Goal: Transaction & Acquisition: Purchase product/service

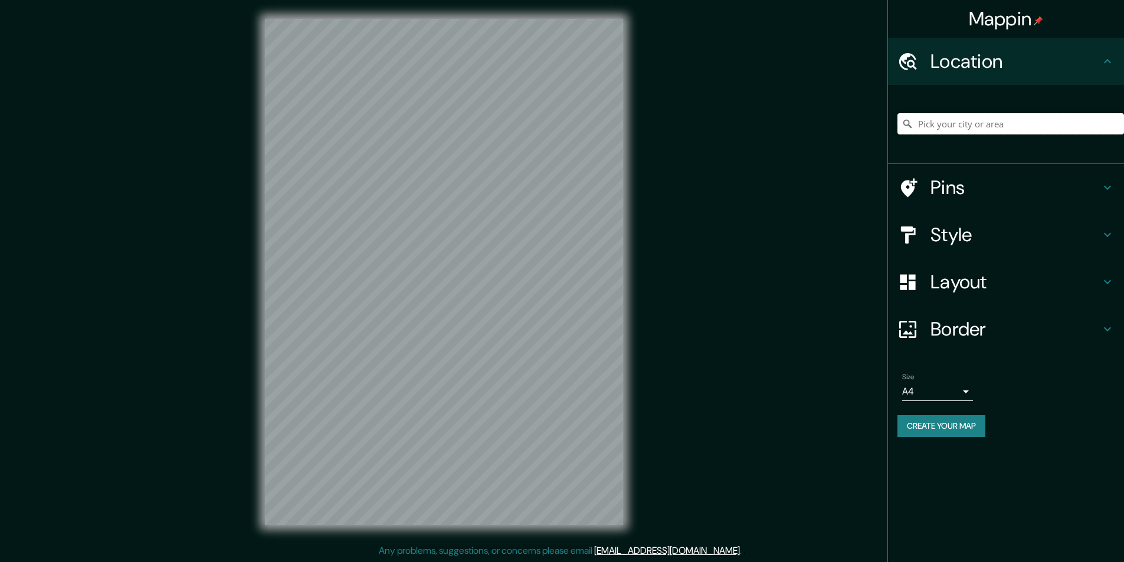
click at [1005, 122] on input "Pick your city or area" at bounding box center [1010, 123] width 227 height 21
type input "c"
paste input "Canocota"
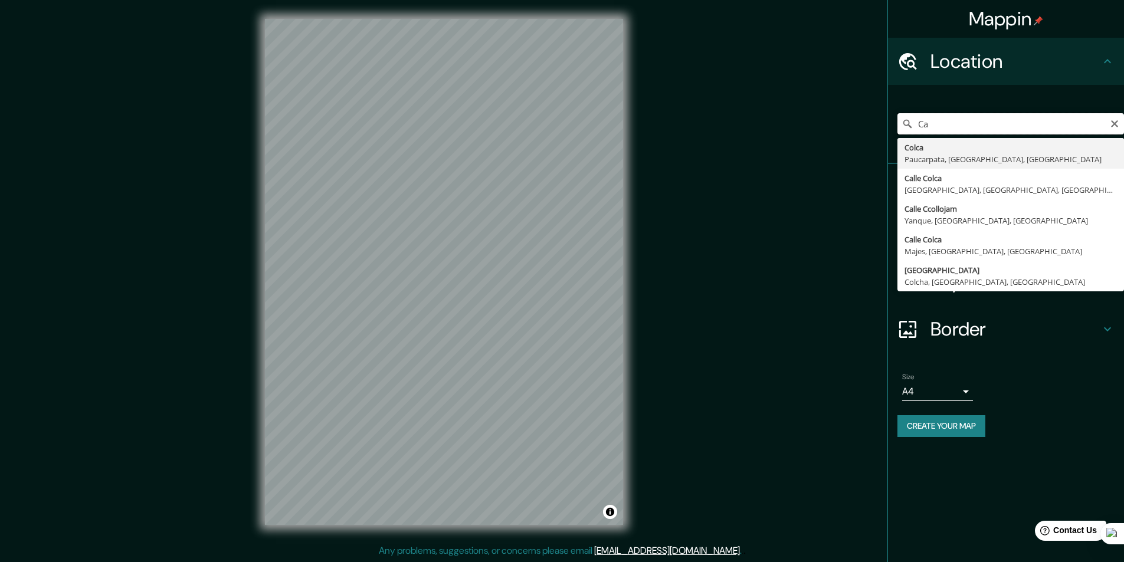
type input "C"
type input "c"
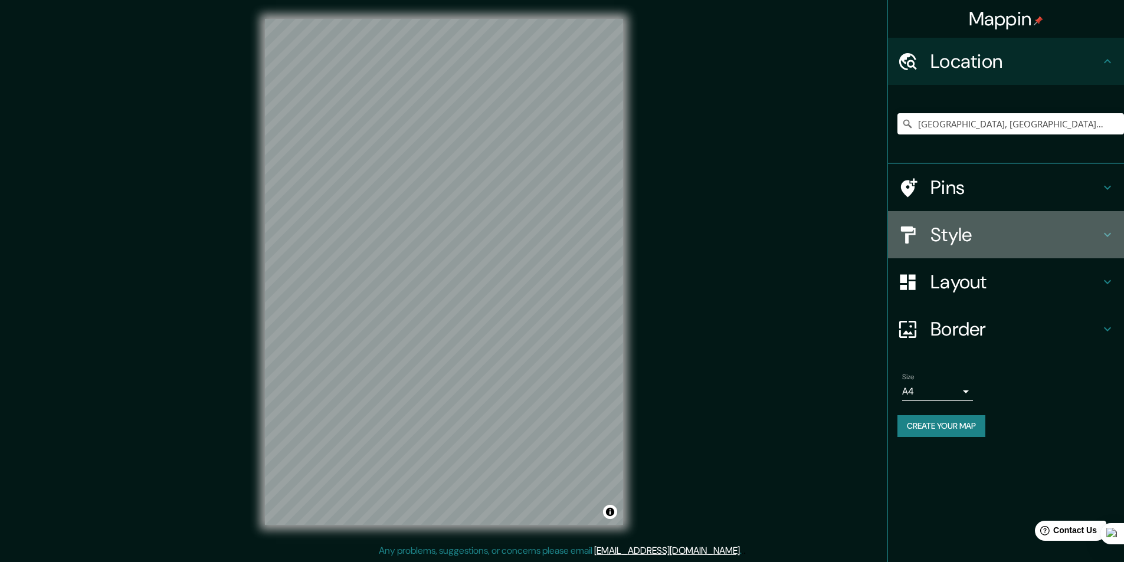
click at [946, 237] on h4 "Style" at bounding box center [1015, 235] width 170 height 24
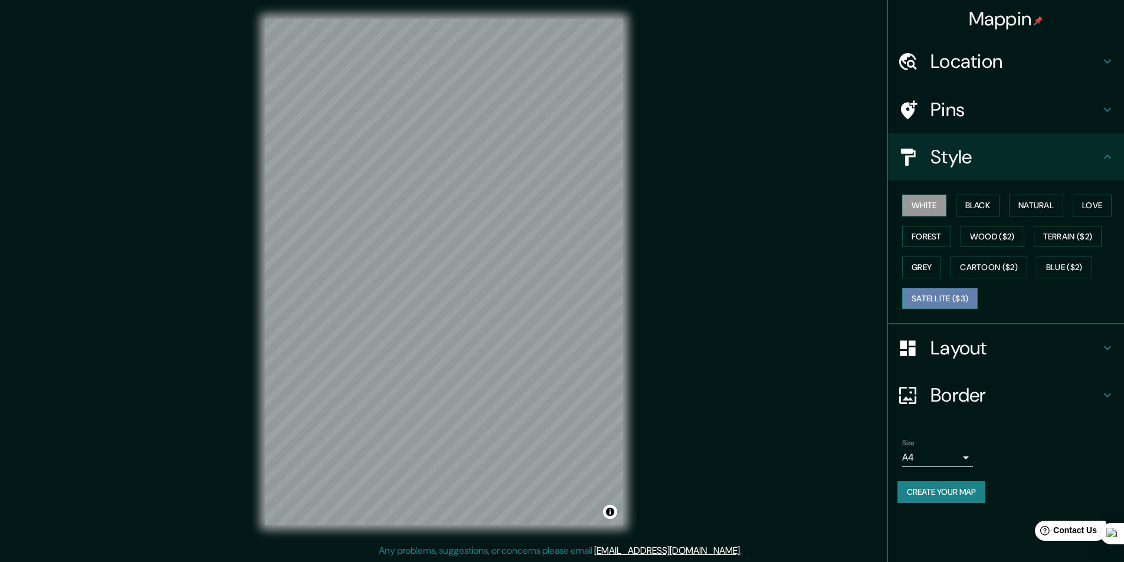
click at [940, 300] on button "Satellite ($3)" at bounding box center [940, 299] width 76 height 22
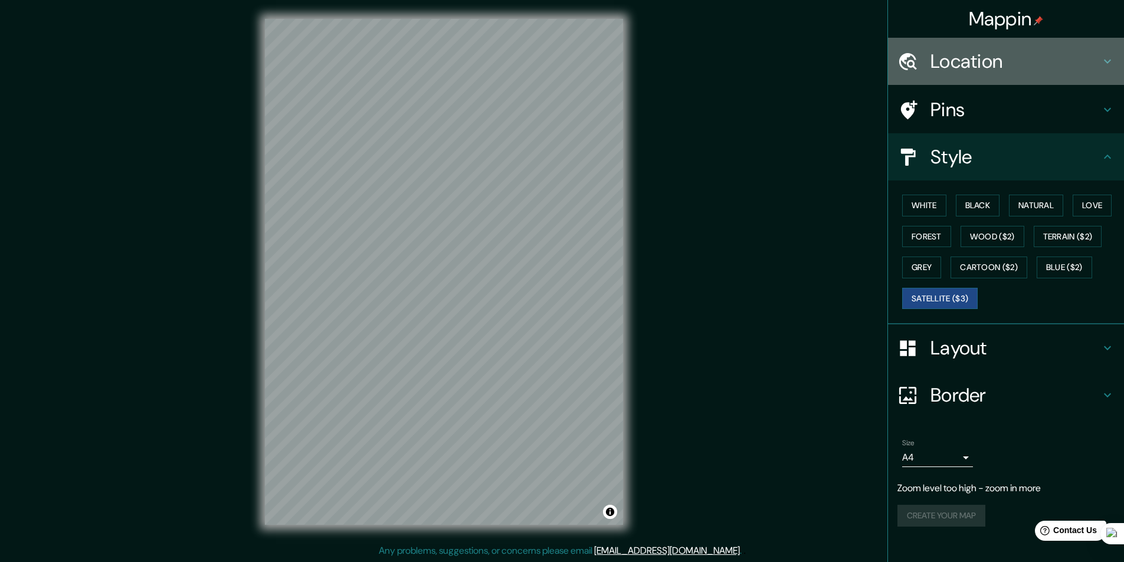
click at [1037, 53] on h4 "Location" at bounding box center [1015, 62] width 170 height 24
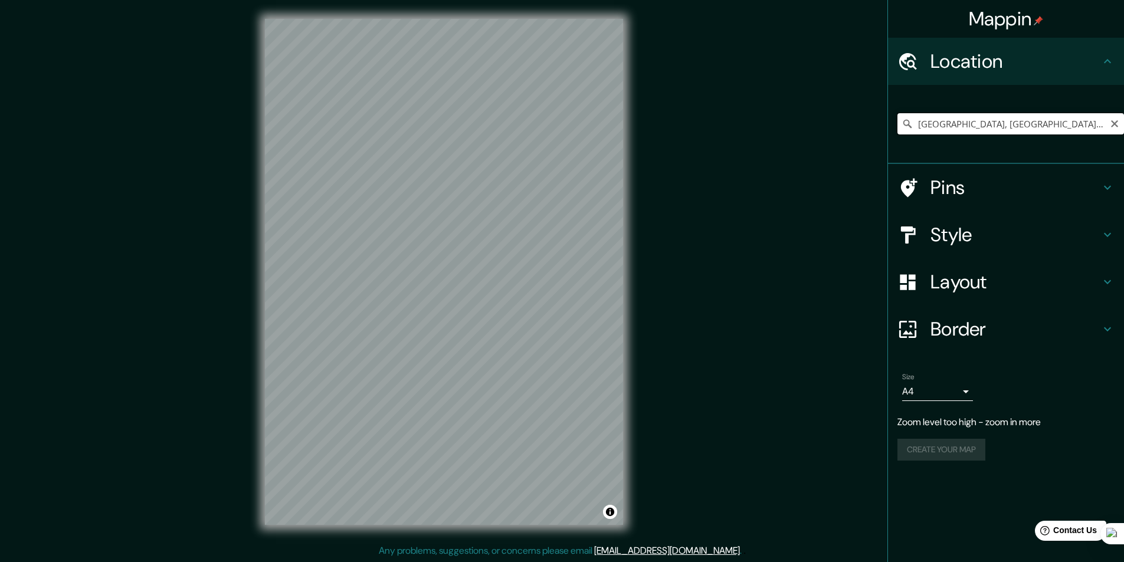
click at [970, 121] on input "[GEOGRAPHIC_DATA], [GEOGRAPHIC_DATA], [GEOGRAPHIC_DATA]" at bounding box center [1010, 123] width 227 height 21
paste input "anocota"
click at [927, 124] on input "Colca, Paucarpata, [GEOGRAPHIC_DATA], [GEOGRAPHIC_DATA]" at bounding box center [1010, 123] width 227 height 21
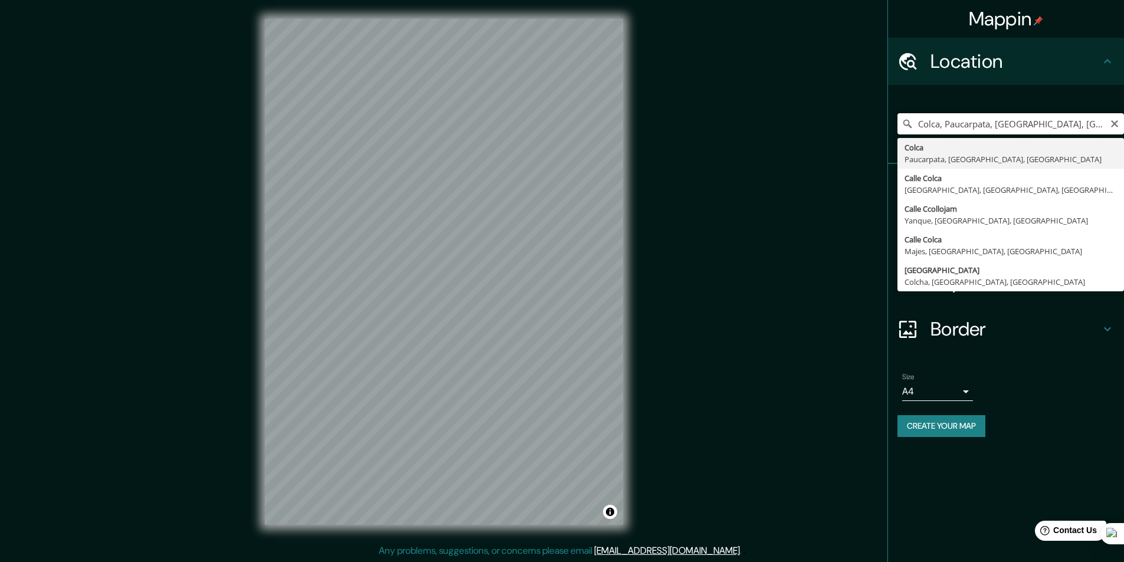
click at [927, 124] on input "Colca, Paucarpata, [GEOGRAPHIC_DATA], [GEOGRAPHIC_DATA]" at bounding box center [1010, 123] width 227 height 21
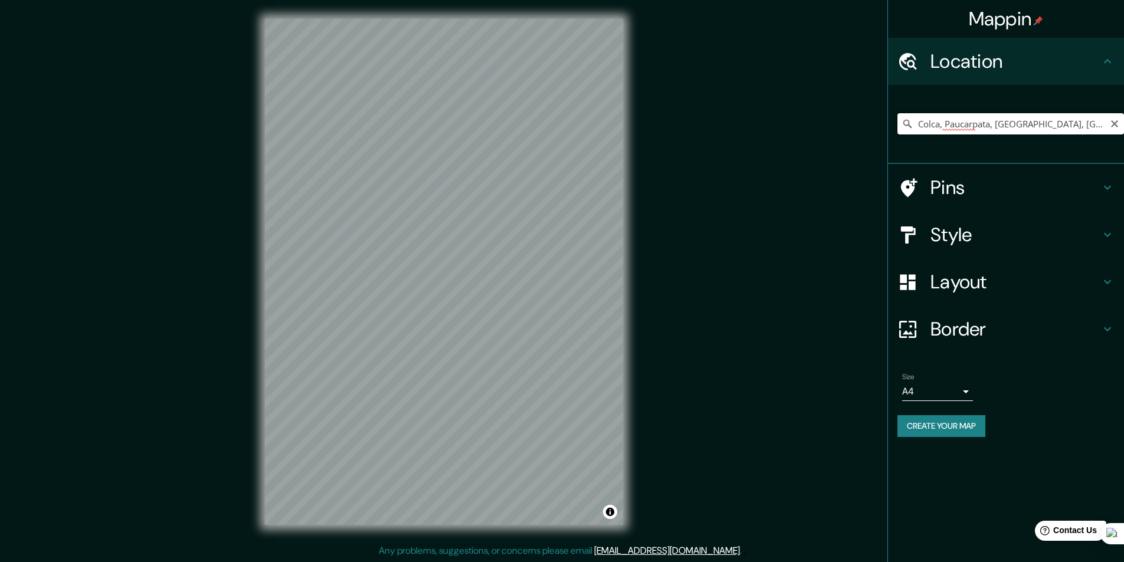
click at [983, 125] on input "Colca, Paucarpata, [GEOGRAPHIC_DATA], [GEOGRAPHIC_DATA]" at bounding box center [1010, 123] width 227 height 21
click at [263, 399] on div "© Mapbox © OpenStreetMap Improve this map © Maxar" at bounding box center [444, 272] width 396 height 544
click at [967, 119] on input "[GEOGRAPHIC_DATA], [GEOGRAPHIC_DATA], [GEOGRAPHIC_DATA]" at bounding box center [1010, 123] width 227 height 21
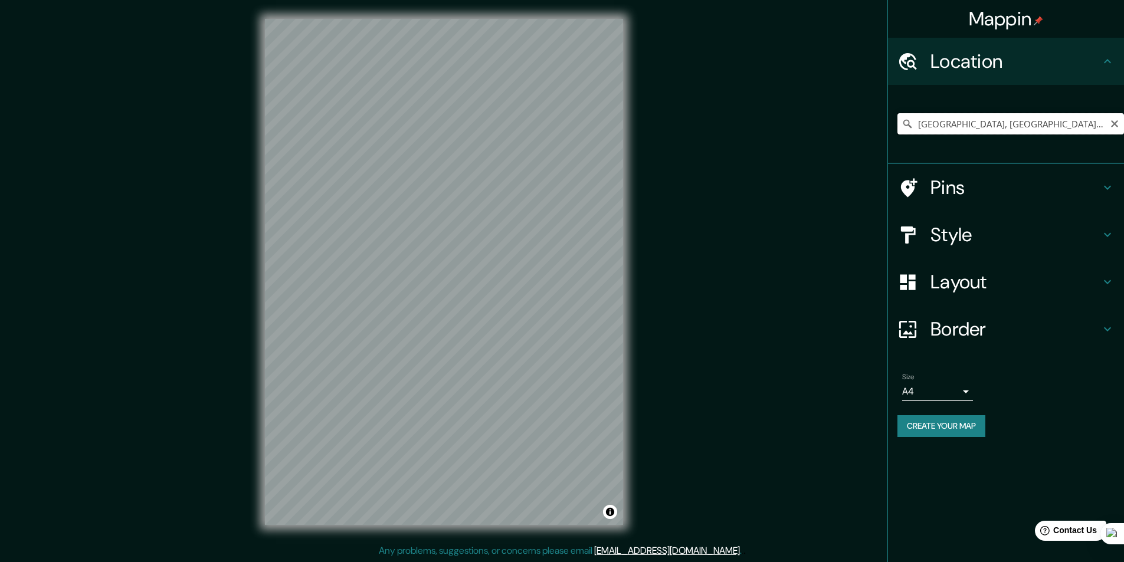
click at [949, 127] on input "[GEOGRAPHIC_DATA], [GEOGRAPHIC_DATA], [GEOGRAPHIC_DATA]" at bounding box center [1010, 123] width 227 height 21
click at [965, 116] on input "[GEOGRAPHIC_DATA], [GEOGRAPHIC_DATA], [GEOGRAPHIC_DATA]" at bounding box center [1010, 123] width 227 height 21
click at [963, 134] on input "[GEOGRAPHIC_DATA], [GEOGRAPHIC_DATA], [GEOGRAPHIC_DATA]" at bounding box center [1010, 123] width 227 height 21
click at [966, 123] on input "[GEOGRAPHIC_DATA], [GEOGRAPHIC_DATA], [GEOGRAPHIC_DATA]" at bounding box center [1010, 123] width 227 height 21
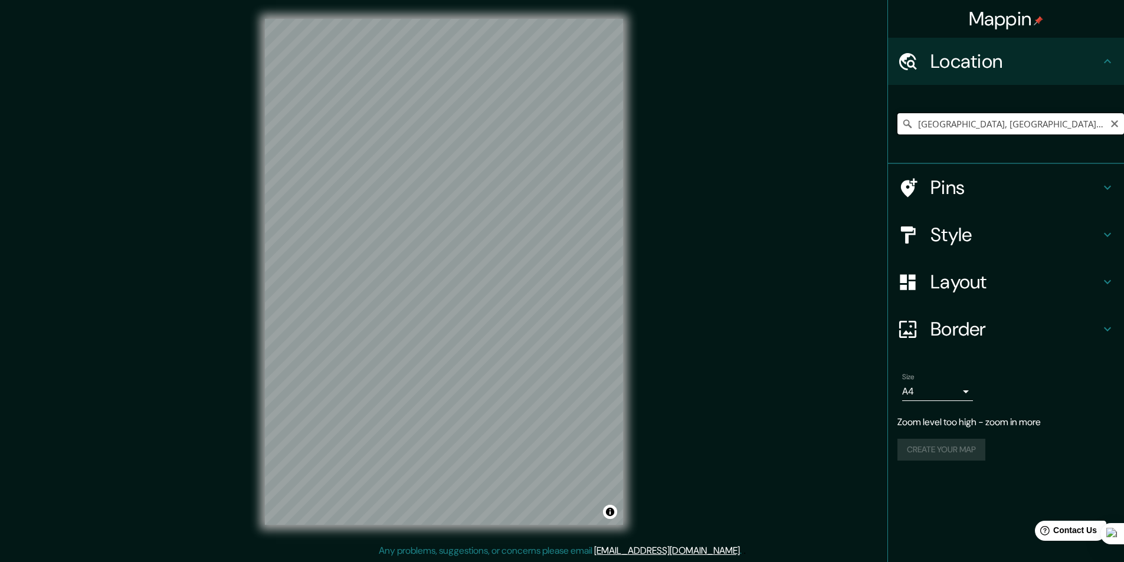
click at [966, 123] on input "[GEOGRAPHIC_DATA], [GEOGRAPHIC_DATA], [GEOGRAPHIC_DATA]" at bounding box center [1010, 123] width 227 height 21
click at [966, 122] on input "[GEOGRAPHIC_DATA], [GEOGRAPHIC_DATA], [GEOGRAPHIC_DATA]" at bounding box center [1010, 123] width 227 height 21
click at [637, 230] on div "© Mapbox © OpenStreetMap Improve this map © Maxar" at bounding box center [444, 272] width 396 height 544
click at [178, 389] on div "Mappin Location [GEOGRAPHIC_DATA], [GEOGRAPHIC_DATA], [GEOGRAPHIC_DATA] Pins St…" at bounding box center [562, 281] width 1124 height 563
click at [693, 112] on div "Mappin Location [GEOGRAPHIC_DATA], [GEOGRAPHIC_DATA], [GEOGRAPHIC_DATA] Pins St…" at bounding box center [562, 281] width 1124 height 563
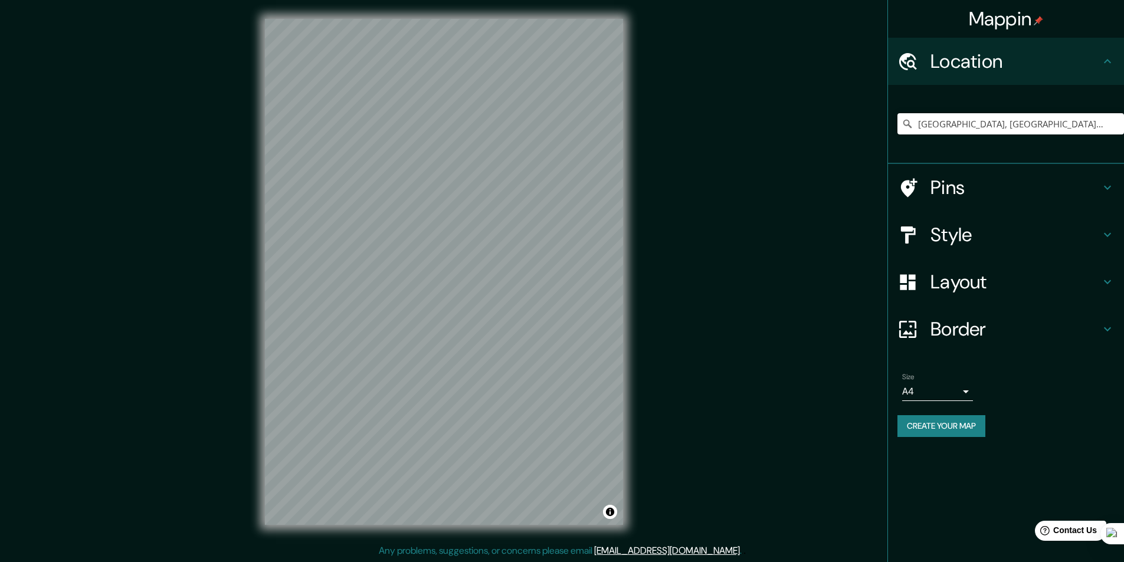
click at [263, 345] on div "© Mapbox © OpenStreetMap Improve this map © Maxar" at bounding box center [444, 272] width 396 height 544
click at [234, 369] on div "Mappin Location [GEOGRAPHIC_DATA], [GEOGRAPHIC_DATA], [GEOGRAPHIC_DATA] Pins St…" at bounding box center [562, 281] width 1124 height 563
click at [222, 352] on div "Mappin Location [GEOGRAPHIC_DATA], [GEOGRAPHIC_DATA], [GEOGRAPHIC_DATA] Pins St…" at bounding box center [562, 281] width 1124 height 563
click at [434, 3] on div "© Mapbox © OpenStreetMap Improve this map © Maxar" at bounding box center [444, 272] width 396 height 544
click at [966, 120] on input "[GEOGRAPHIC_DATA], [GEOGRAPHIC_DATA], [GEOGRAPHIC_DATA]" at bounding box center [1010, 123] width 227 height 21
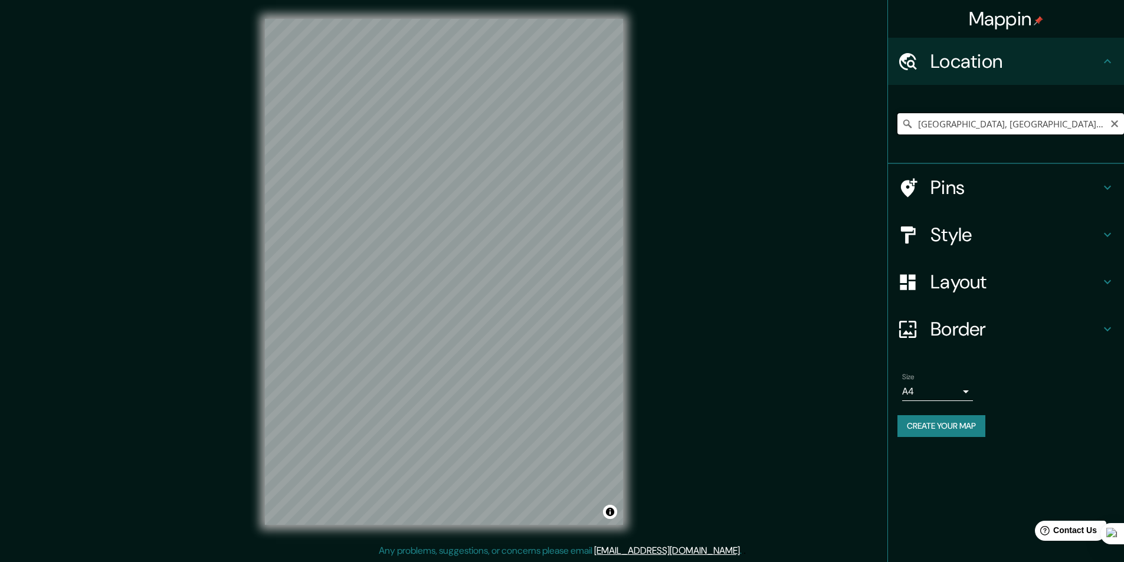
click at [966, 120] on input "[GEOGRAPHIC_DATA], [GEOGRAPHIC_DATA], [GEOGRAPHIC_DATA]" at bounding box center [1010, 123] width 227 height 21
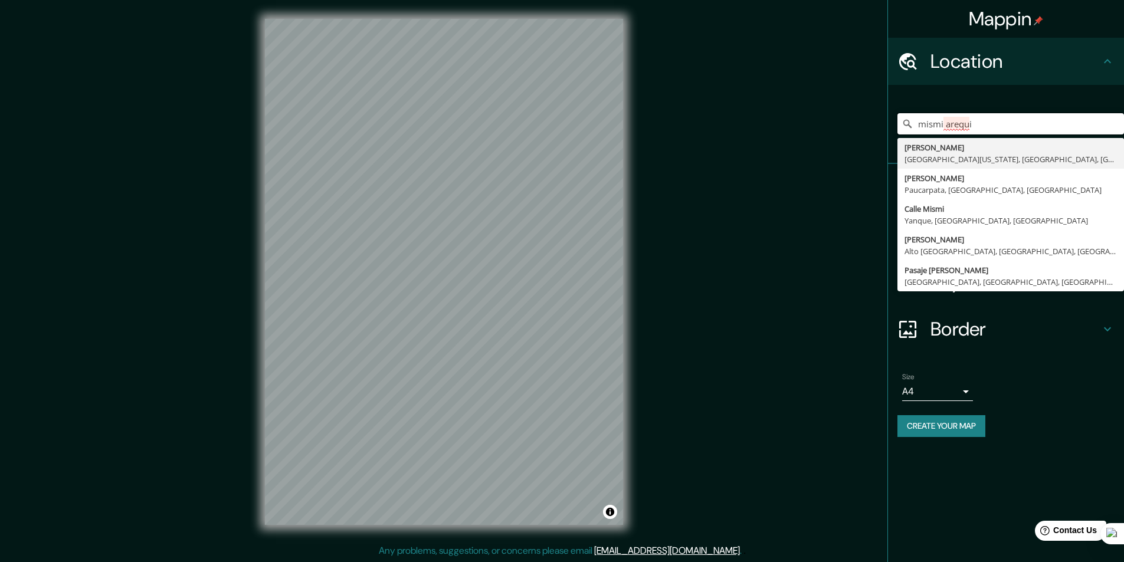
drag, startPoint x: 982, startPoint y: 119, endPoint x: 832, endPoint y: 133, distance: 151.1
click at [832, 133] on div "Mappin Location mismi arequi [PERSON_NAME][GEOGRAPHIC_DATA][US_STATE], [GEOGRAP…" at bounding box center [562, 281] width 1124 height 563
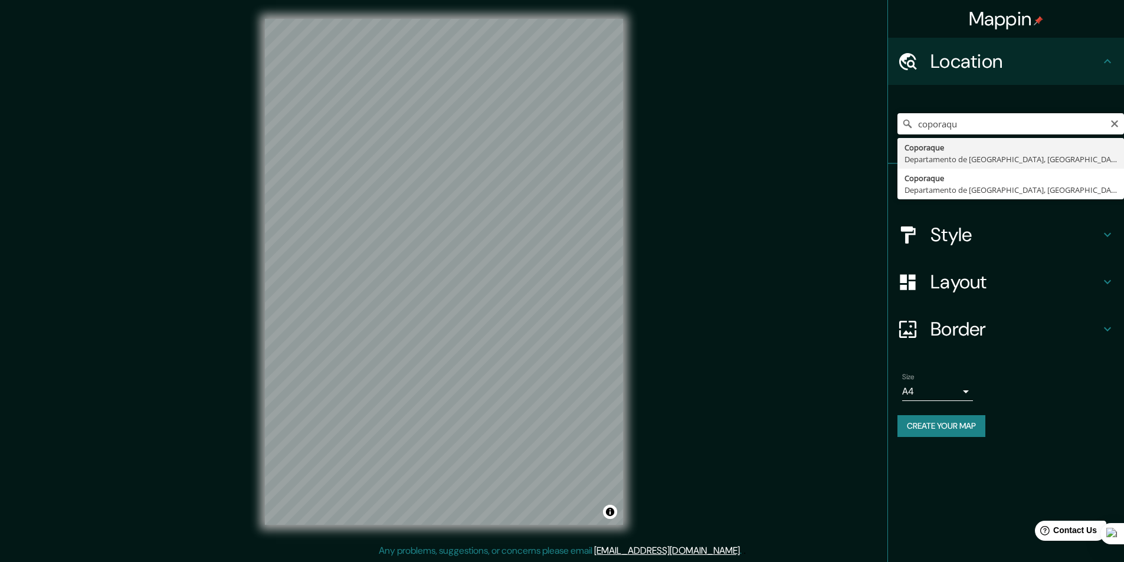
type input "Coporaque, [GEOGRAPHIC_DATA], [GEOGRAPHIC_DATA]"
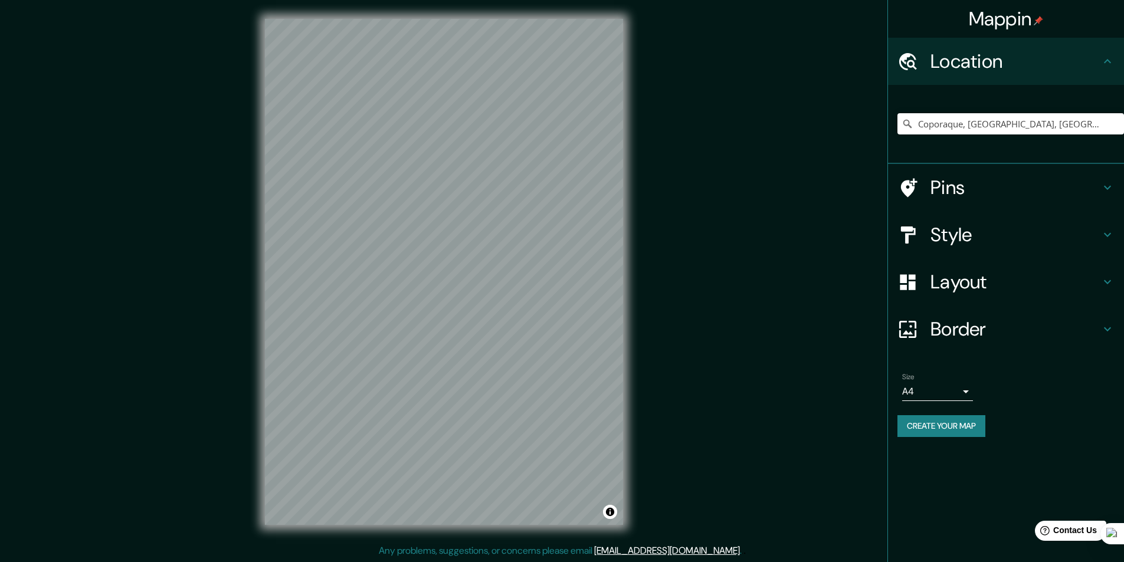
click at [956, 236] on h4 "Style" at bounding box center [1015, 235] width 170 height 24
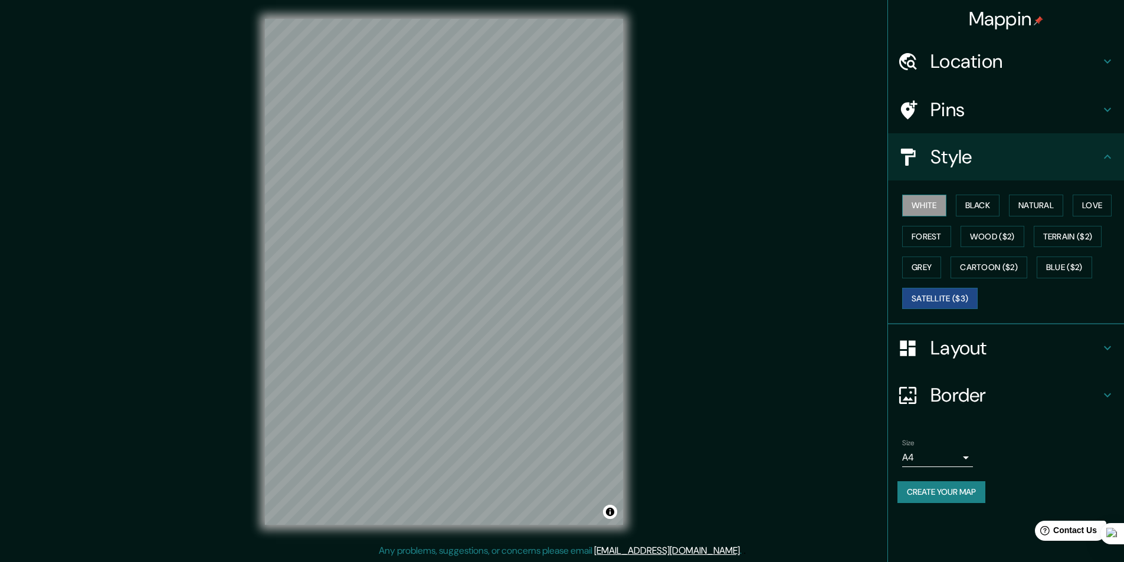
click at [923, 211] on button "White" at bounding box center [924, 206] width 44 height 22
click at [988, 204] on button "Black" at bounding box center [978, 206] width 44 height 22
click at [1017, 204] on button "Natural" at bounding box center [1036, 206] width 54 height 22
click at [1054, 206] on button "Natural" at bounding box center [1036, 206] width 54 height 22
click at [1083, 202] on button "Love" at bounding box center [1092, 206] width 39 height 22
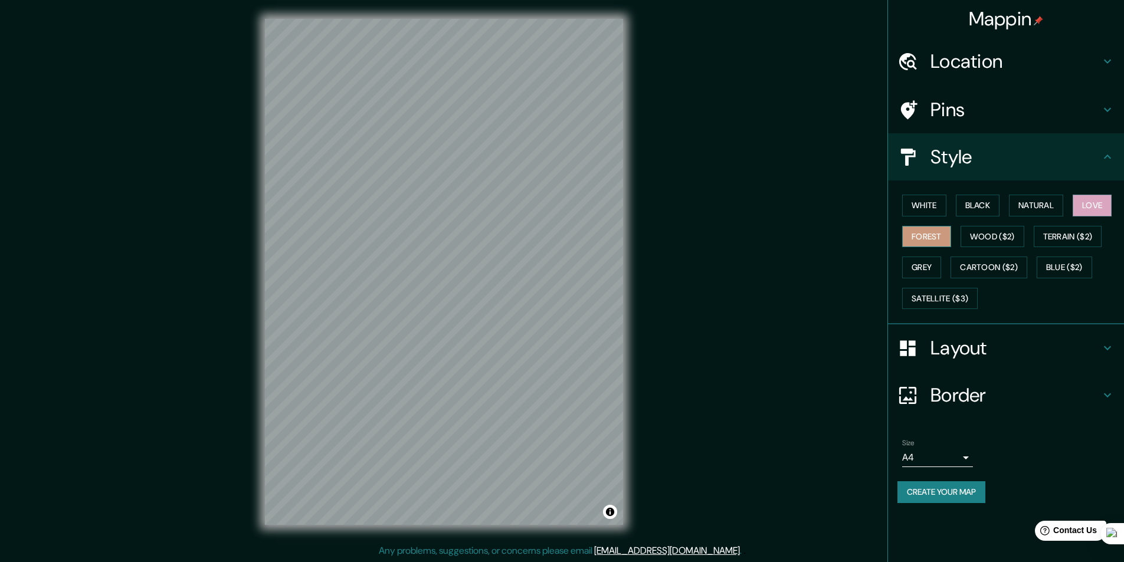
click at [923, 238] on button "Forest" at bounding box center [926, 237] width 49 height 22
click at [975, 238] on button "Wood ($2)" at bounding box center [992, 237] width 64 height 22
click at [1054, 234] on button "Terrain ($2)" at bounding box center [1068, 237] width 68 height 22
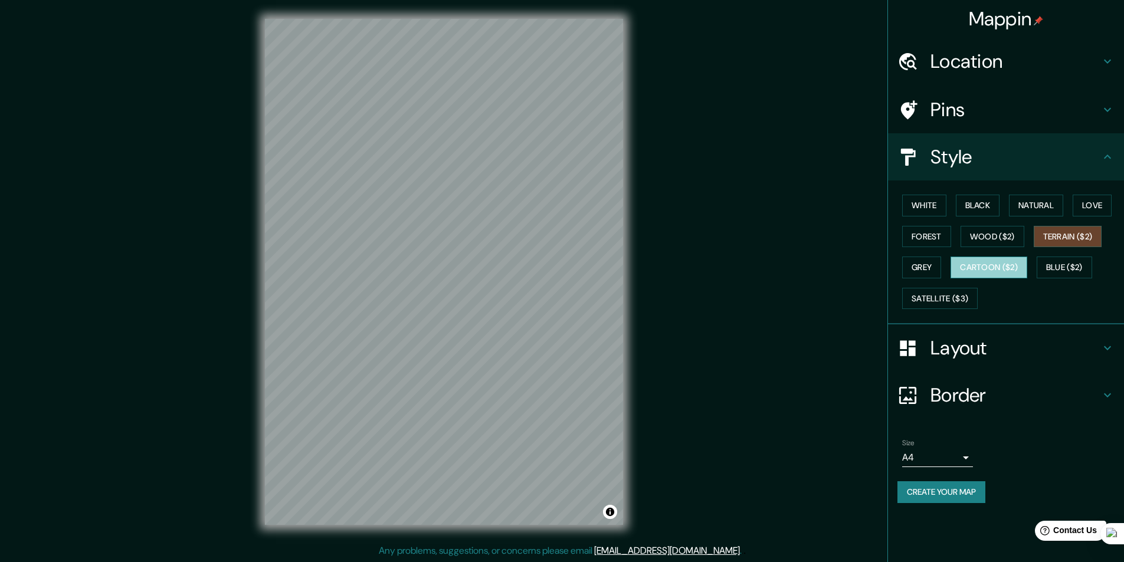
click at [978, 278] on button "Cartoon ($2)" at bounding box center [988, 268] width 77 height 22
click at [917, 271] on button "Grey" at bounding box center [921, 268] width 39 height 22
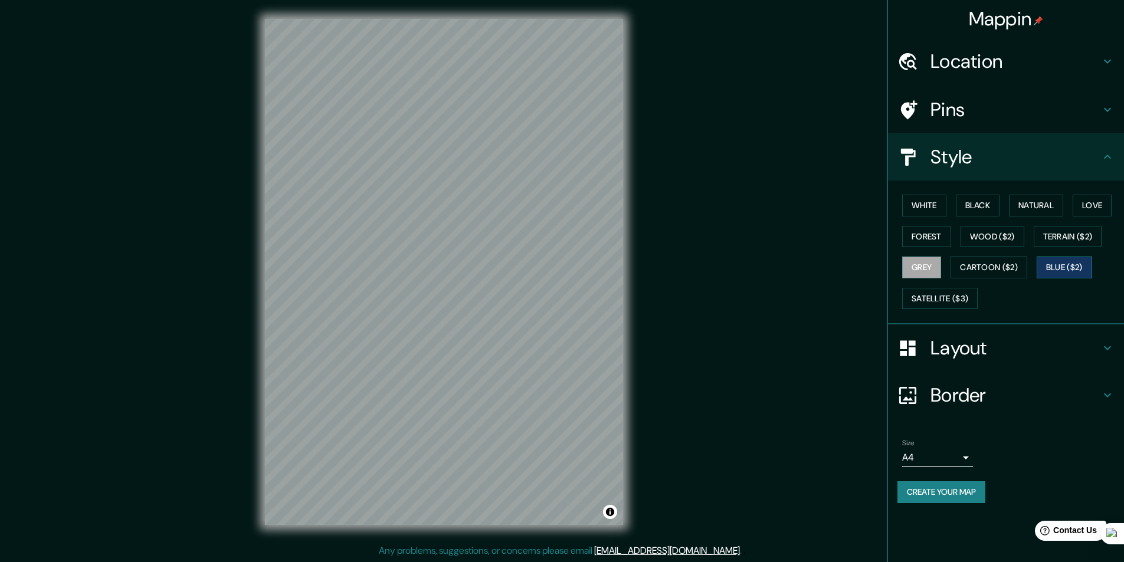
click at [1073, 268] on button "Blue ($2)" at bounding box center [1064, 268] width 55 height 22
click at [952, 294] on button "Satellite ($3)" at bounding box center [940, 299] width 76 height 22
click at [917, 265] on button "Grey" at bounding box center [921, 268] width 39 height 22
click at [1044, 232] on button "Terrain ($2)" at bounding box center [1068, 237] width 68 height 22
click at [1036, 208] on button "Natural" at bounding box center [1036, 206] width 54 height 22
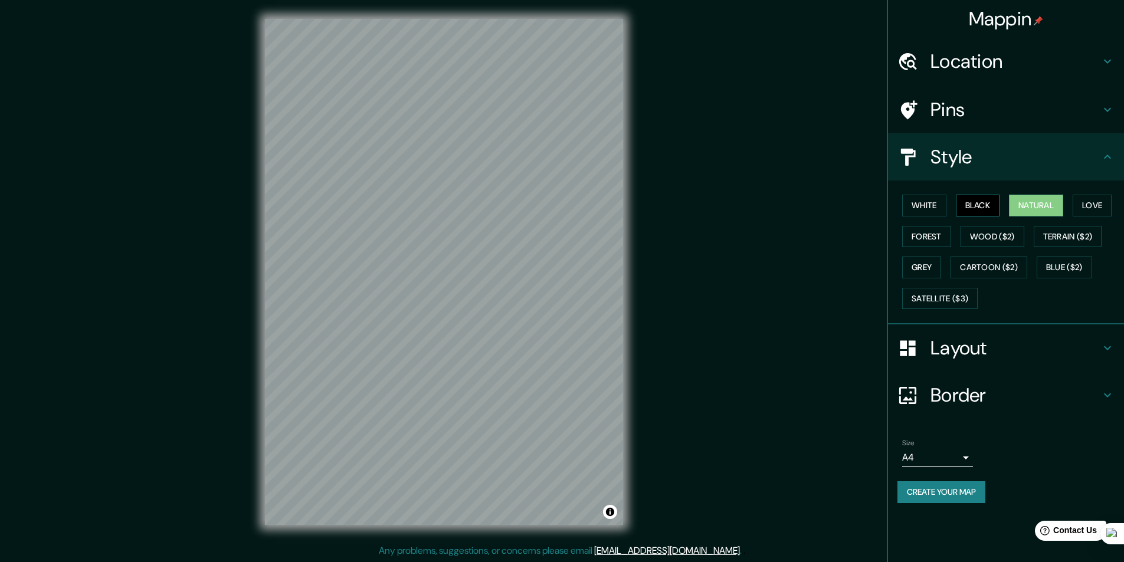
click at [986, 203] on button "Black" at bounding box center [978, 206] width 44 height 22
click at [907, 246] on button "Forest" at bounding box center [926, 237] width 49 height 22
click at [924, 199] on button "White" at bounding box center [924, 206] width 44 height 22
click at [971, 206] on button "Black" at bounding box center [978, 206] width 44 height 22
click at [1041, 203] on button "Natural" at bounding box center [1036, 206] width 54 height 22
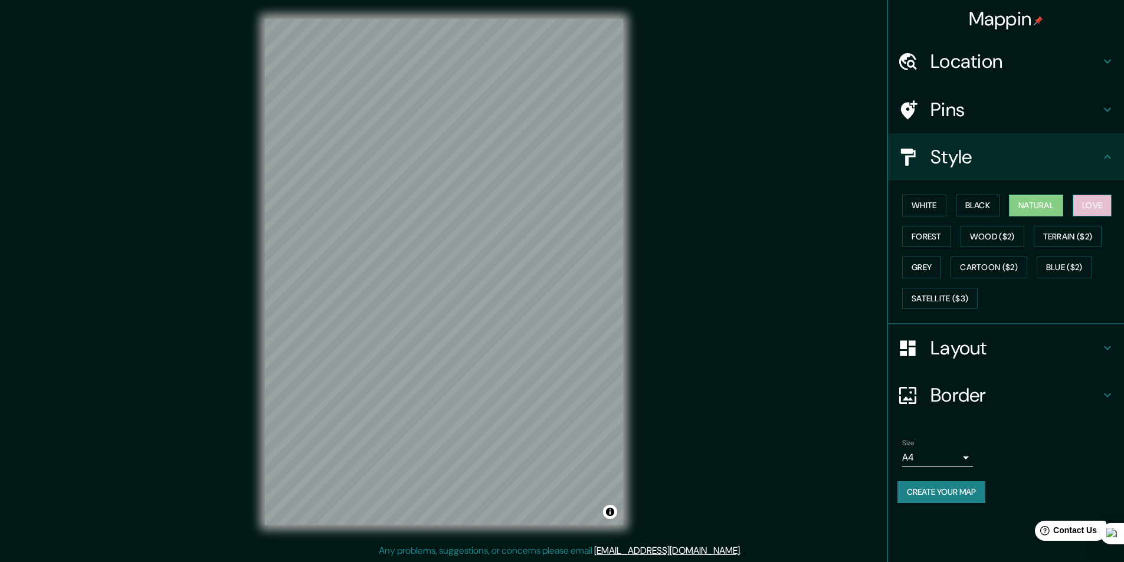
click at [1091, 205] on button "Love" at bounding box center [1092, 206] width 39 height 22
click at [1077, 231] on button "Terrain ($2)" at bounding box center [1068, 237] width 68 height 22
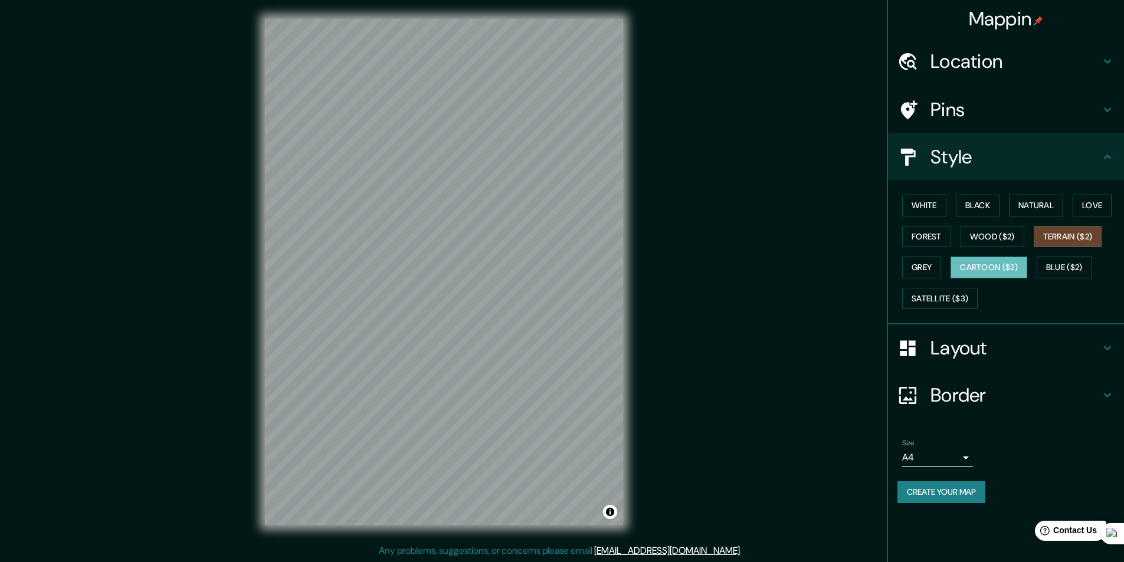
click at [1027, 260] on button "Cartoon ($2)" at bounding box center [988, 268] width 77 height 22
click at [1052, 235] on button "Terrain ($2)" at bounding box center [1068, 237] width 68 height 22
click at [908, 270] on button "Grey" at bounding box center [921, 268] width 39 height 22
click at [1078, 265] on button "Blue ($2)" at bounding box center [1064, 268] width 55 height 22
click at [968, 265] on button "Cartoon ($2)" at bounding box center [988, 268] width 77 height 22
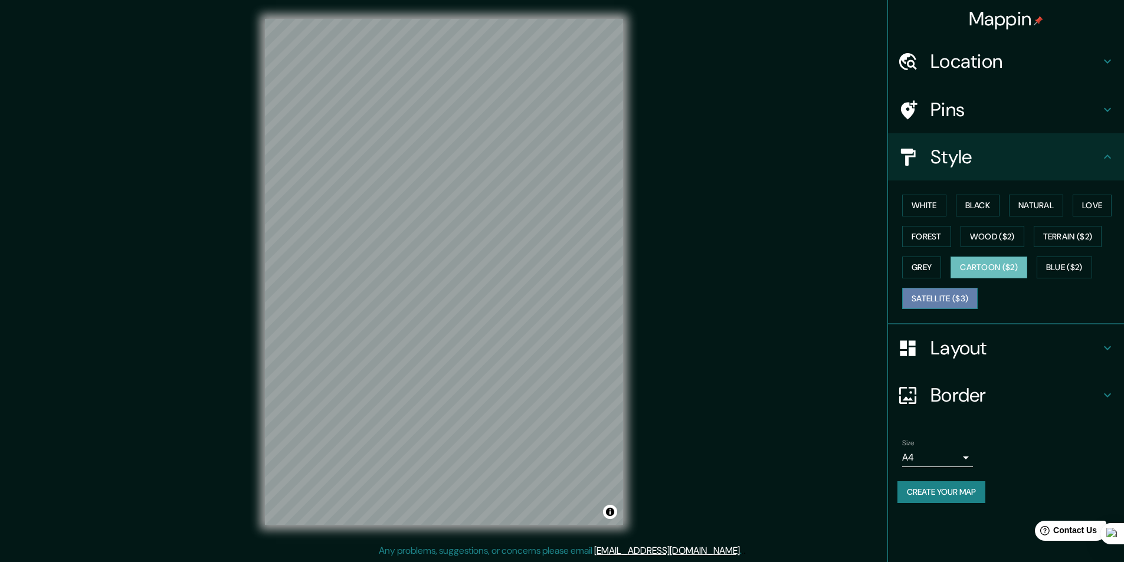
click at [944, 294] on button "Satellite ($3)" at bounding box center [940, 299] width 76 height 22
